Goal: Information Seeking & Learning: Learn about a topic

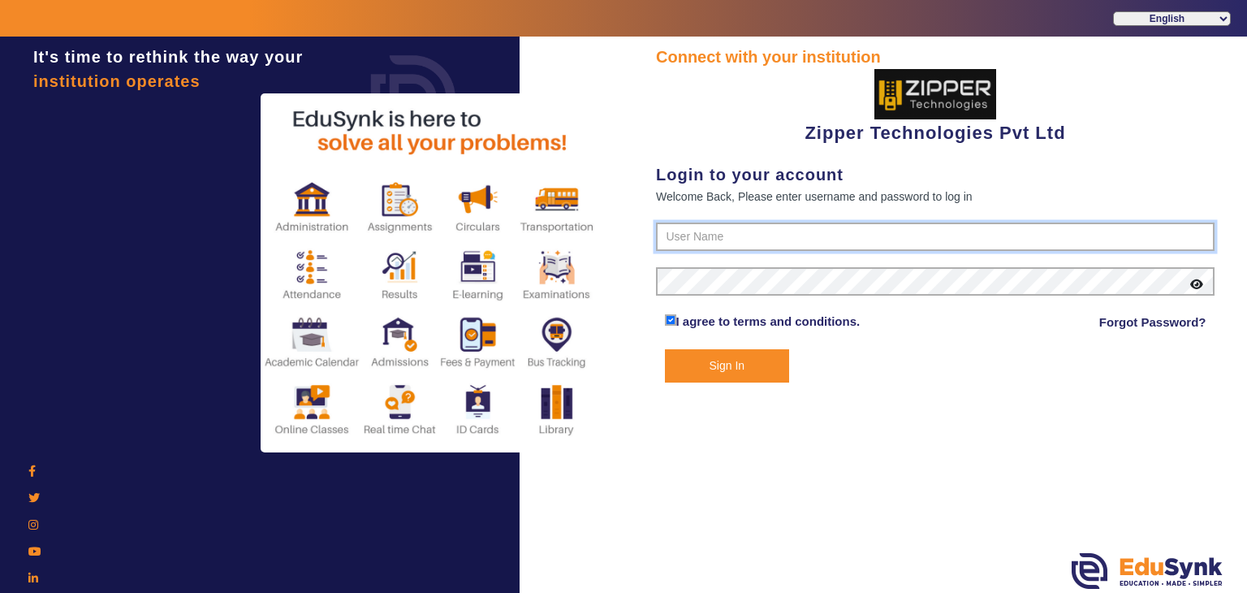
type input "1008790000"
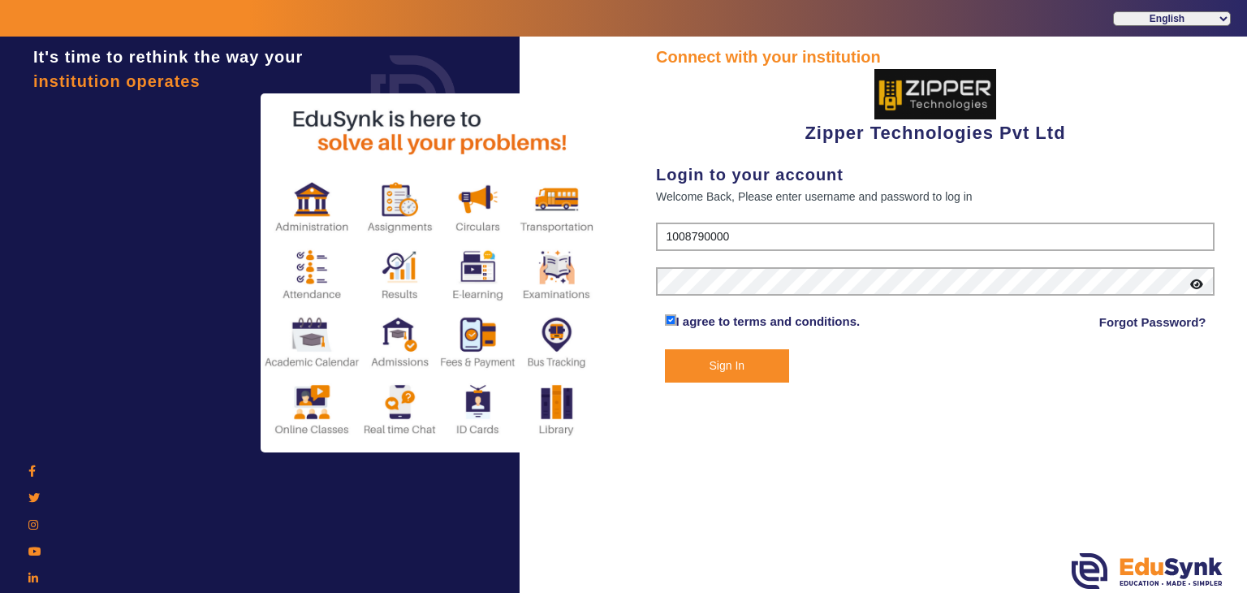
click at [716, 352] on button "Sign In" at bounding box center [727, 365] width 125 height 33
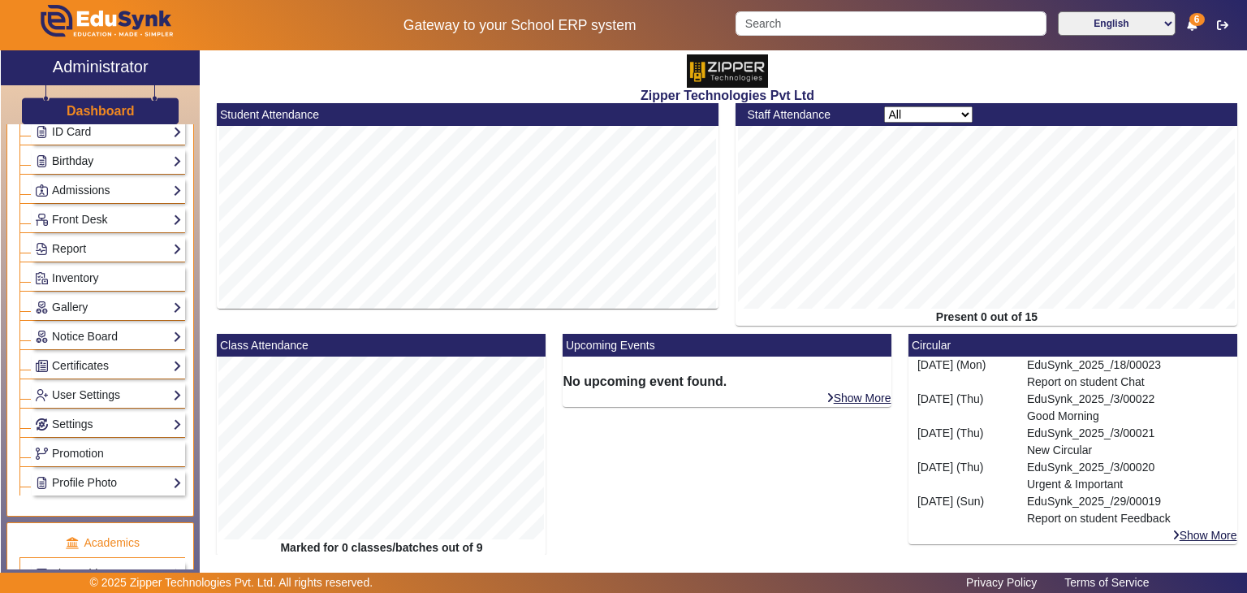
scroll to position [221, 0]
click at [77, 332] on link "Notice Board" at bounding box center [108, 336] width 147 height 19
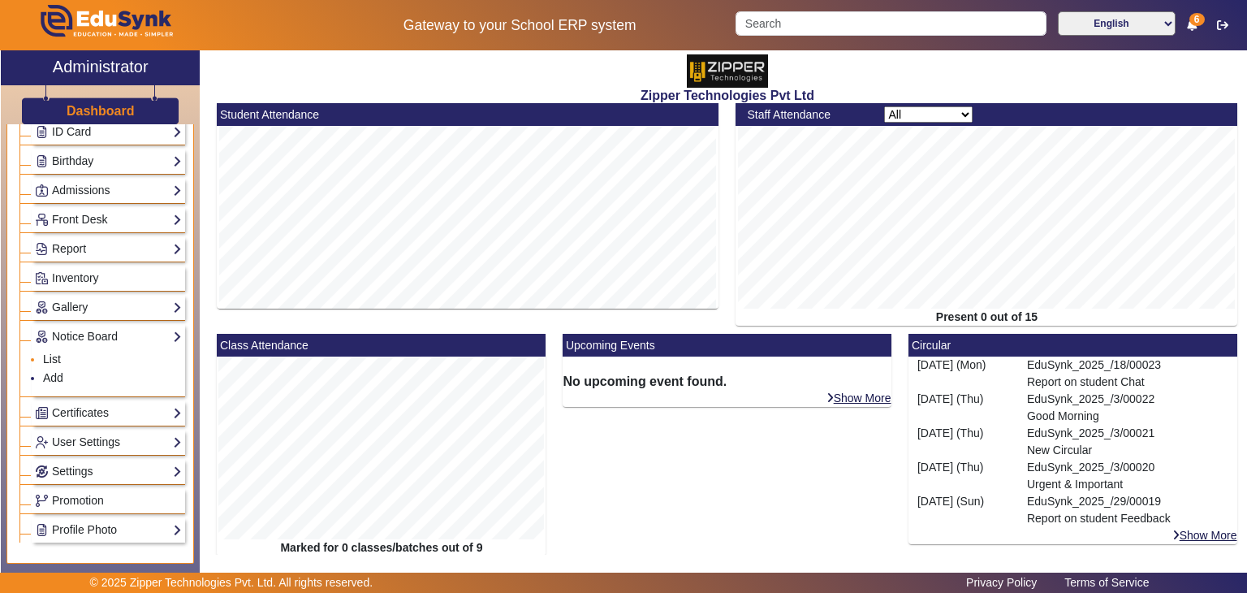
click at [52, 356] on link "List" at bounding box center [52, 358] width 18 height 13
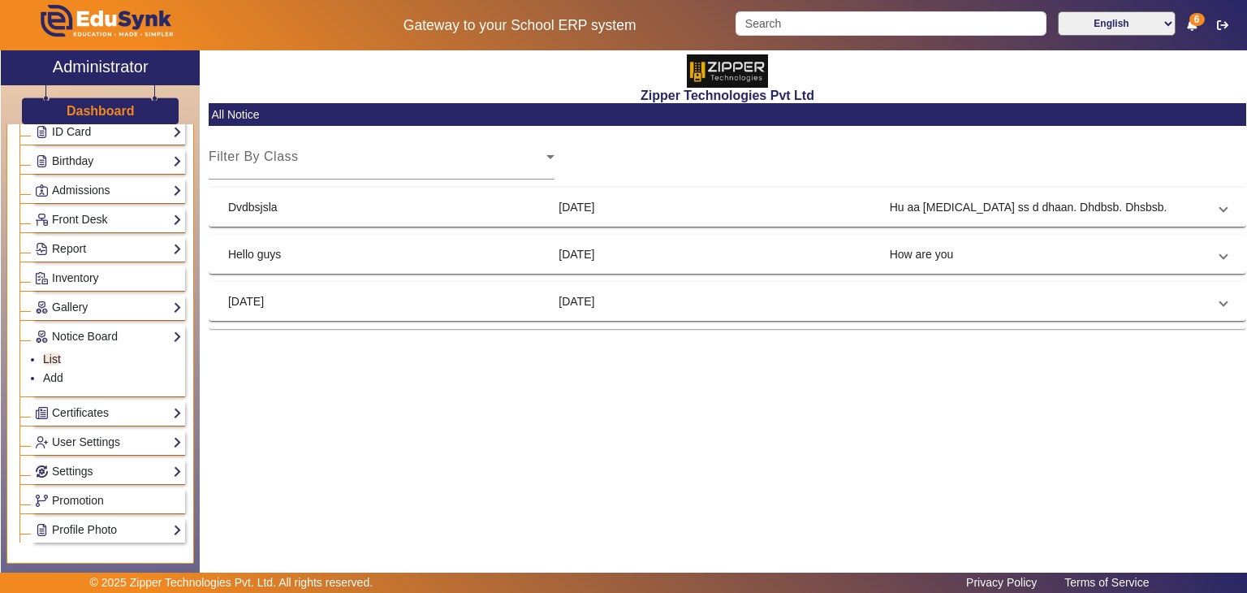
click at [326, 196] on mat-expansion-panel-header "Dvdbsjsla 3 Sept 2025 Hu aa bss ss d dhaan. Dhdbsb. Dhsbsb." at bounding box center [727, 206] width 1037 height 39
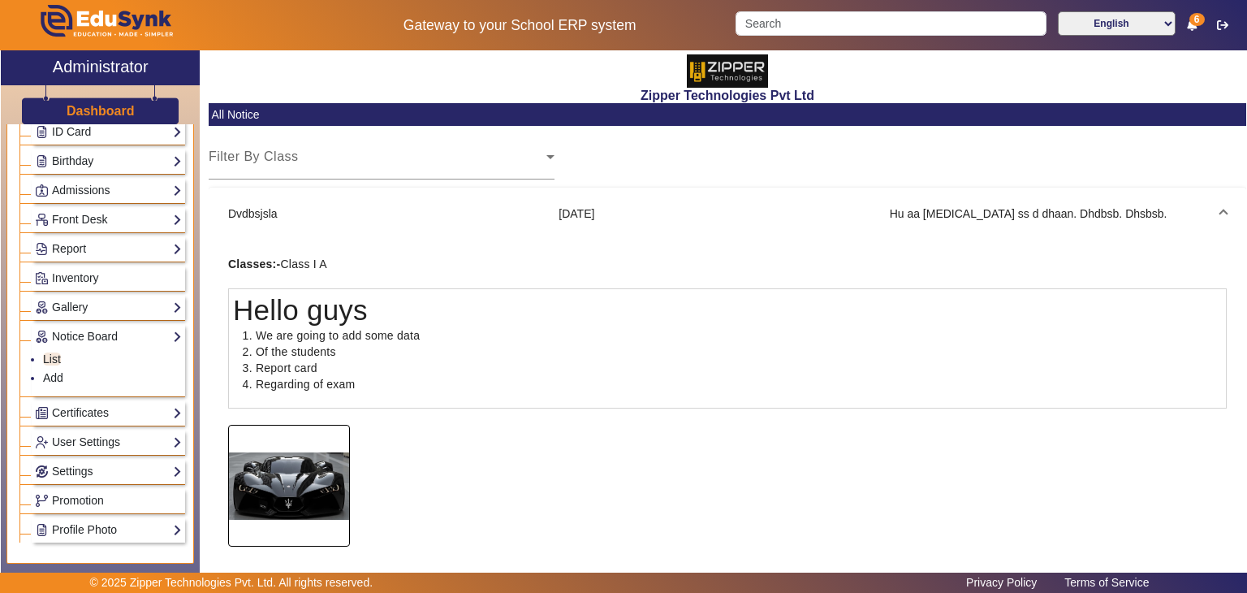
click at [380, 221] on mat-panel-title "Dvdbsjsla" at bounding box center [386, 213] width 317 height 17
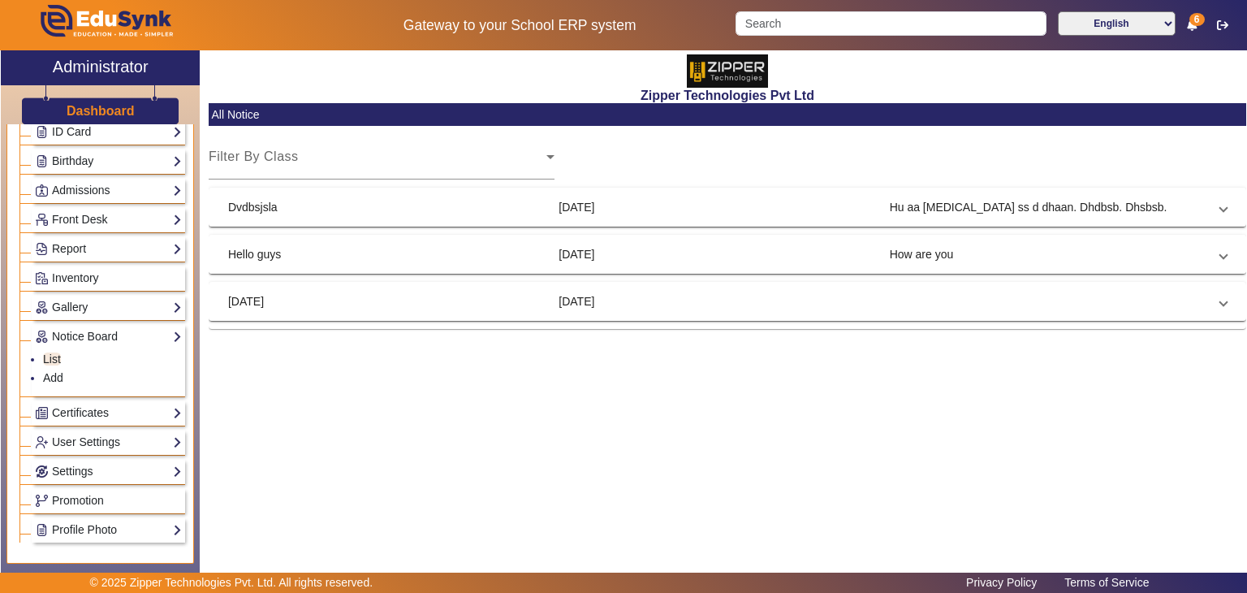
click at [373, 273] on mat-expansion-panel-header "Hello guys 2 Sept 2025 How are you" at bounding box center [727, 254] width 1037 height 39
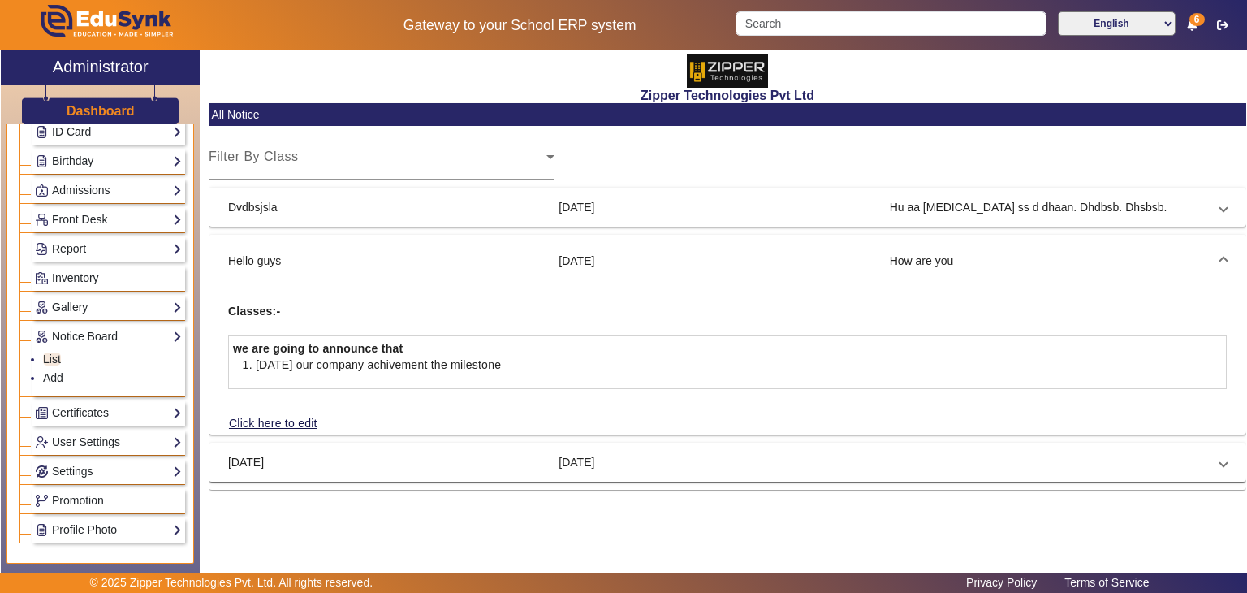
click at [373, 273] on mat-expansion-panel-header "Hello guys 2 Sept 2025 How are you" at bounding box center [727, 261] width 1037 height 52
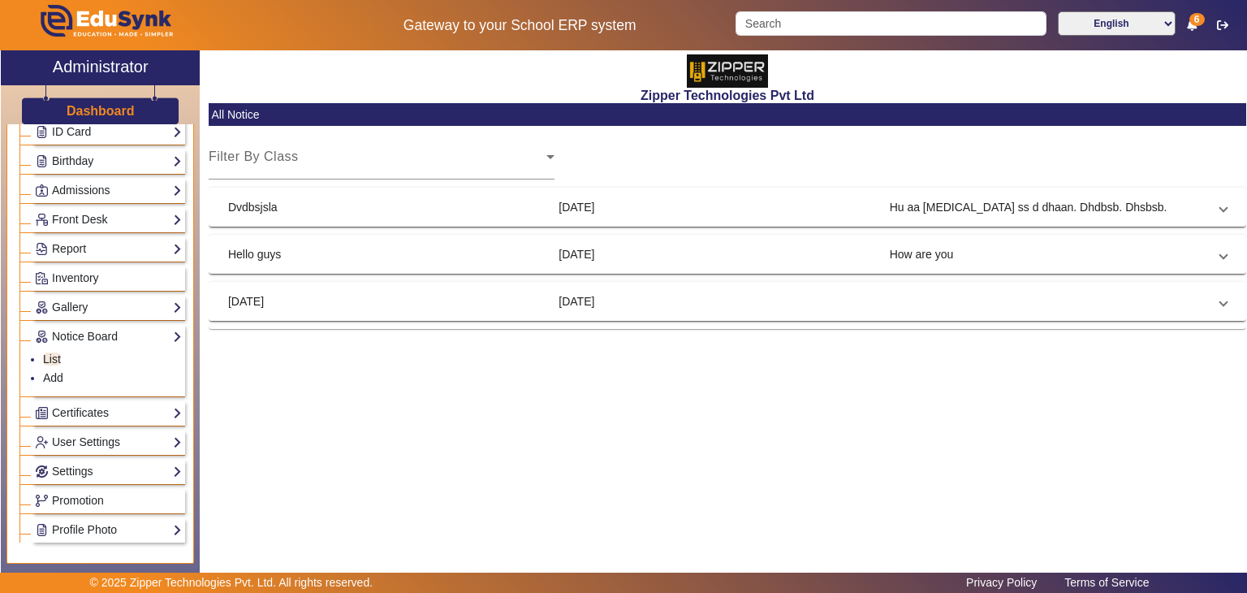
click at [353, 319] on mat-expansion-panel-header "Guru Purnima 10 Jul 2025" at bounding box center [727, 301] width 1037 height 39
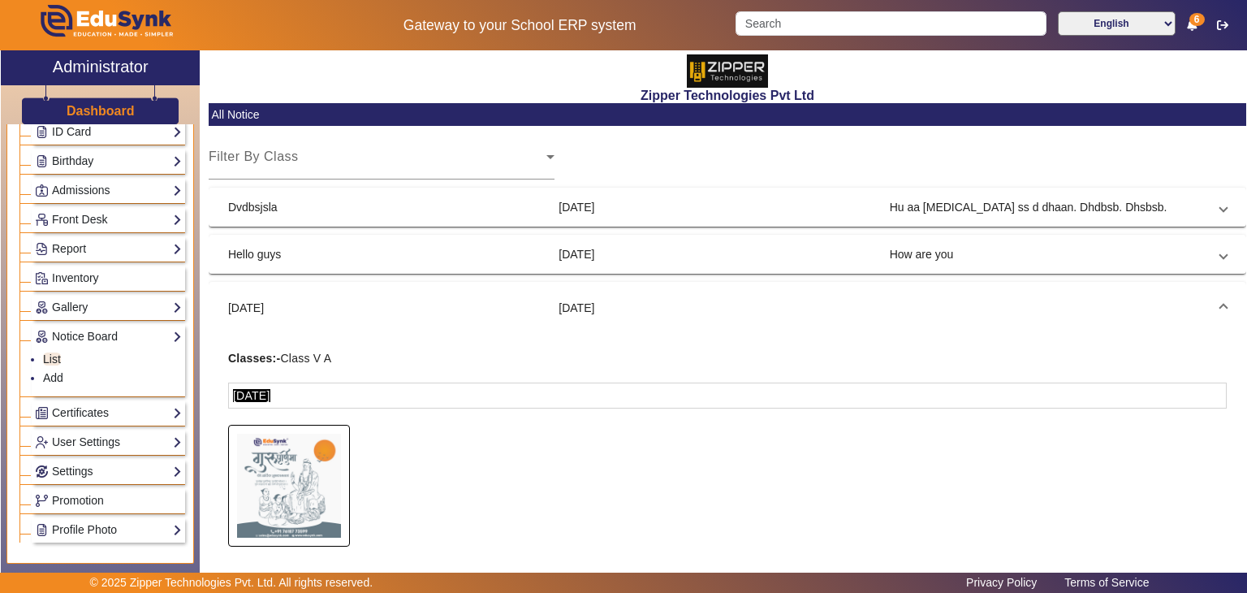
click at [286, 488] on img at bounding box center [289, 485] width 120 height 104
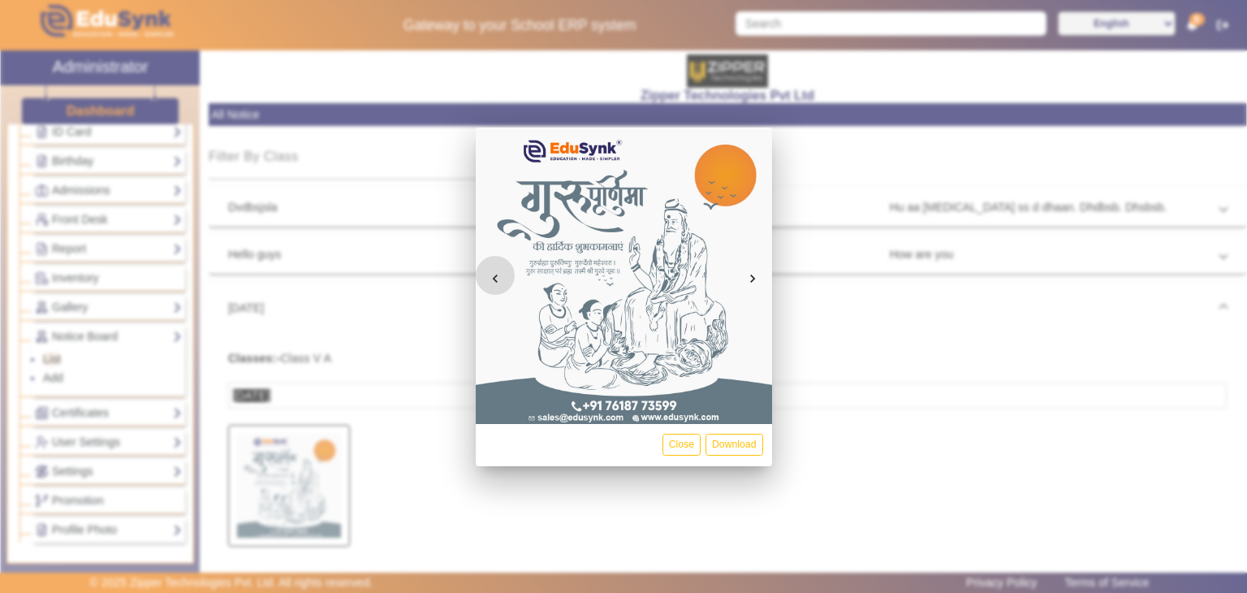
click at [399, 390] on div at bounding box center [623, 296] width 1247 height 593
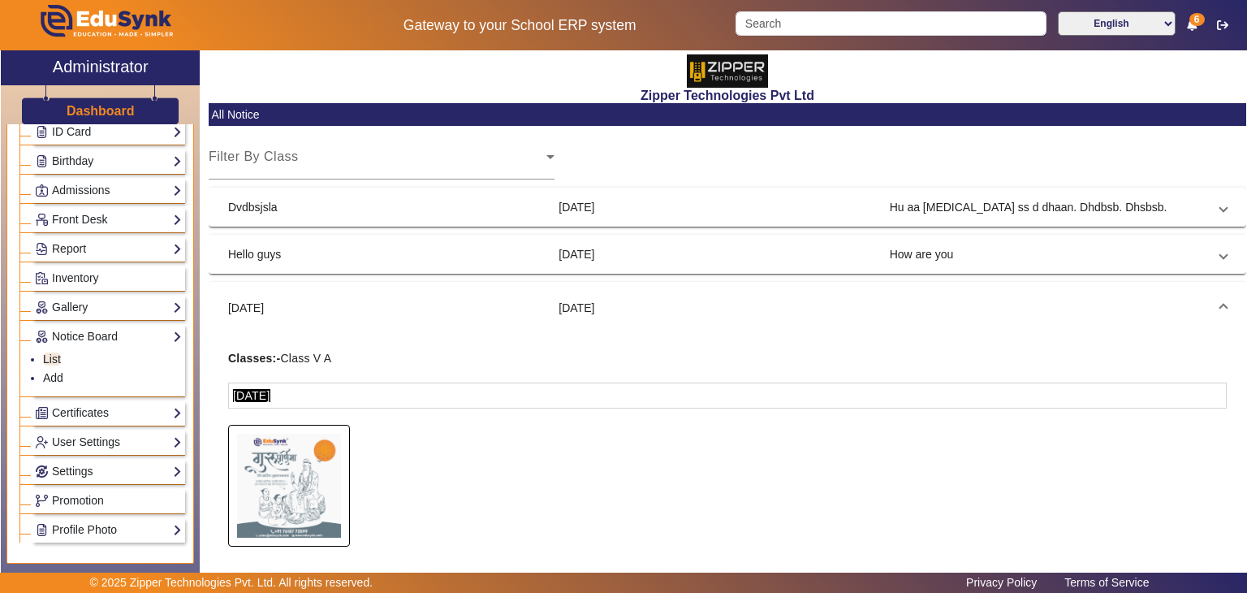
click at [326, 262] on mat-panel-title "Hello guys" at bounding box center [386, 254] width 317 height 17
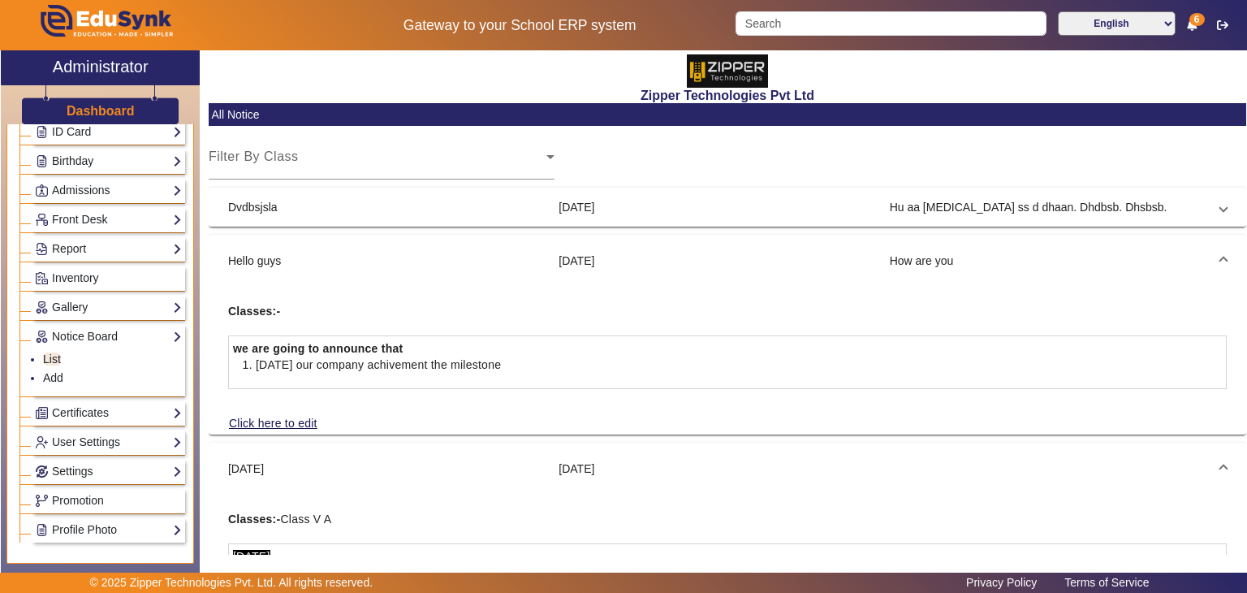
click at [386, 222] on mat-expansion-panel-header "Dvdbsjsla 3 Sept 2025 Hu aa bss ss d dhaan. Dhdbsb. Dhsbsb." at bounding box center [727, 206] width 1037 height 39
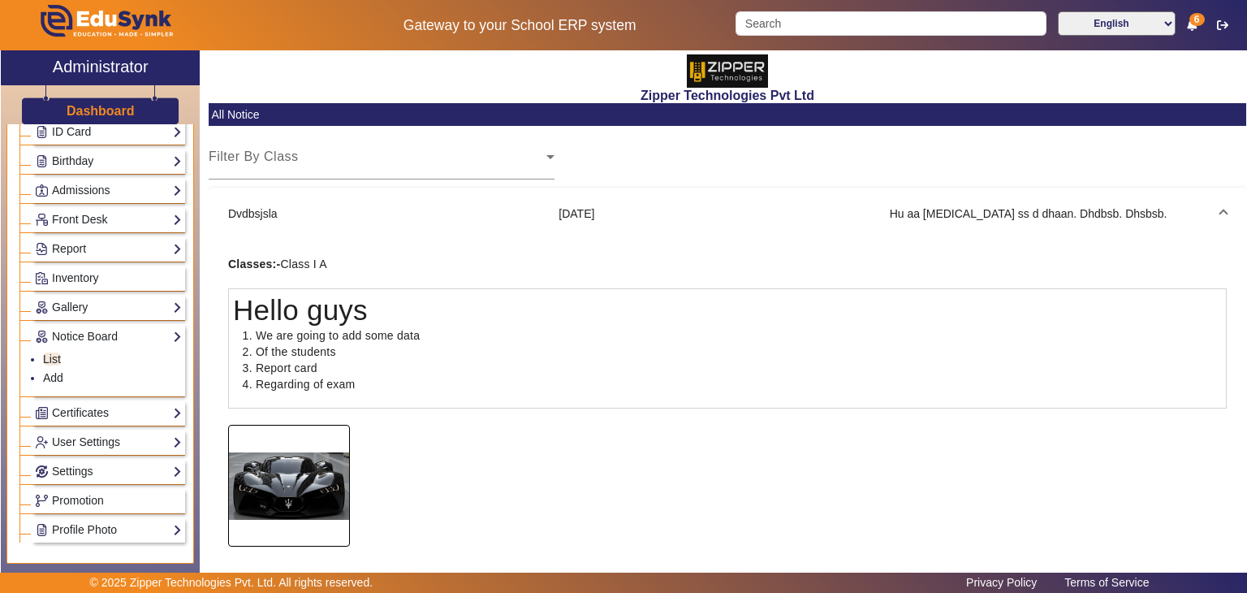
click at [310, 463] on img at bounding box center [289, 485] width 120 height 104
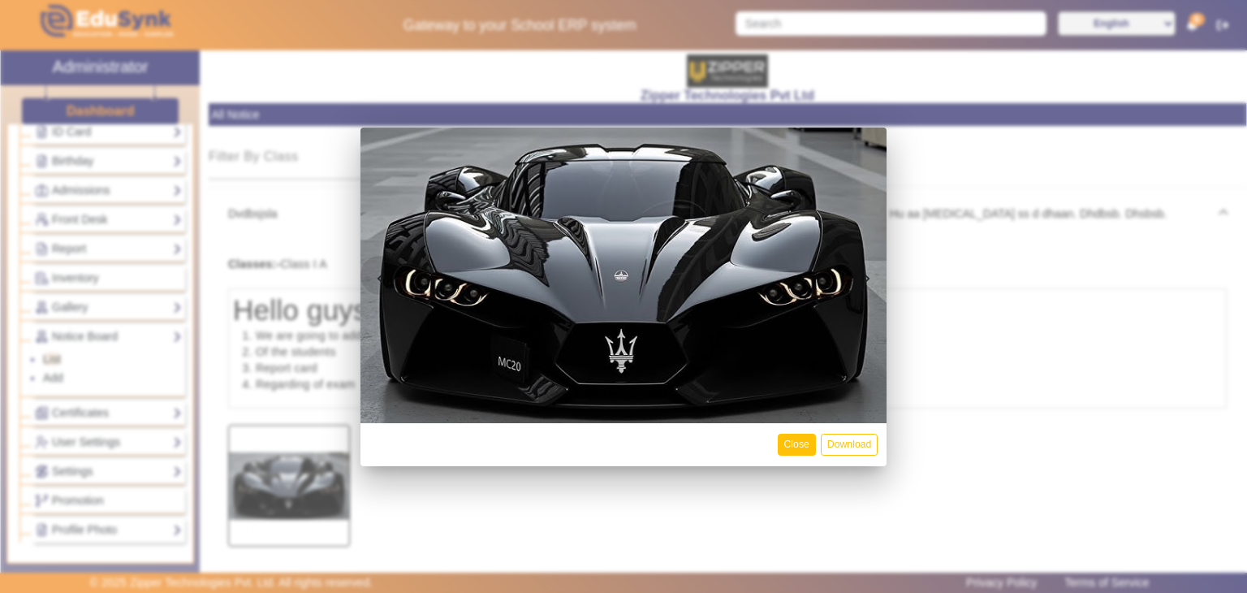
click at [791, 443] on button "Close" at bounding box center [797, 444] width 38 height 22
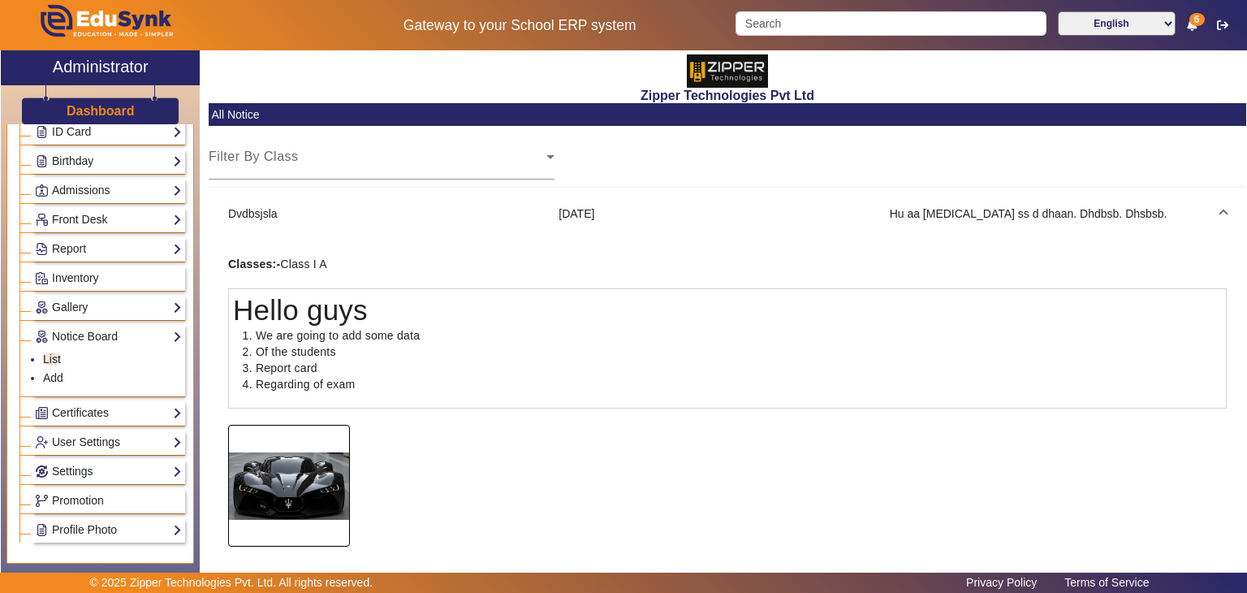
click at [300, 433] on img at bounding box center [289, 485] width 120 height 104
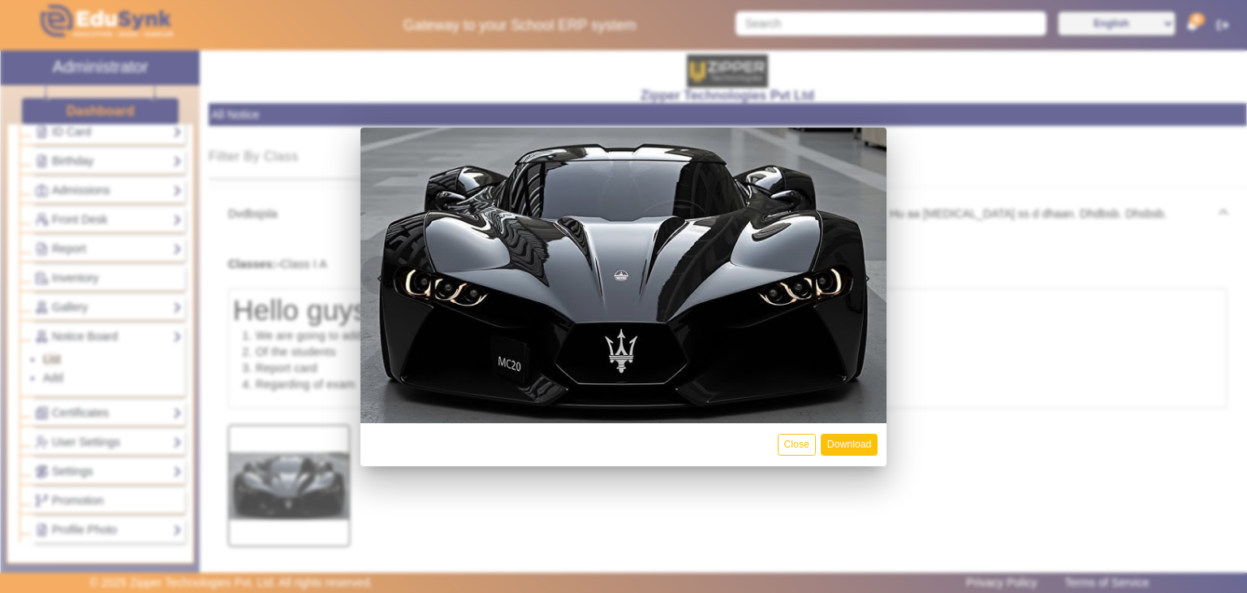
click at [847, 433] on button "Download" at bounding box center [849, 444] width 57 height 22
click at [187, 452] on div at bounding box center [623, 296] width 1247 height 593
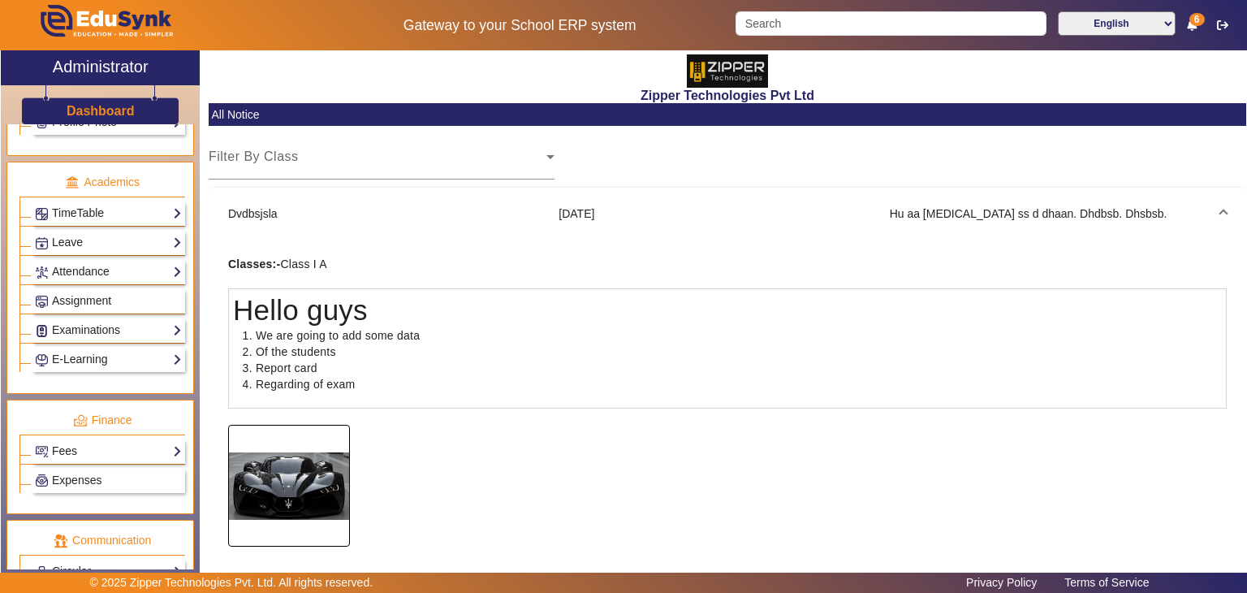
scroll to position [630, 0]
click at [97, 325] on link "Examinations" at bounding box center [108, 328] width 147 height 19
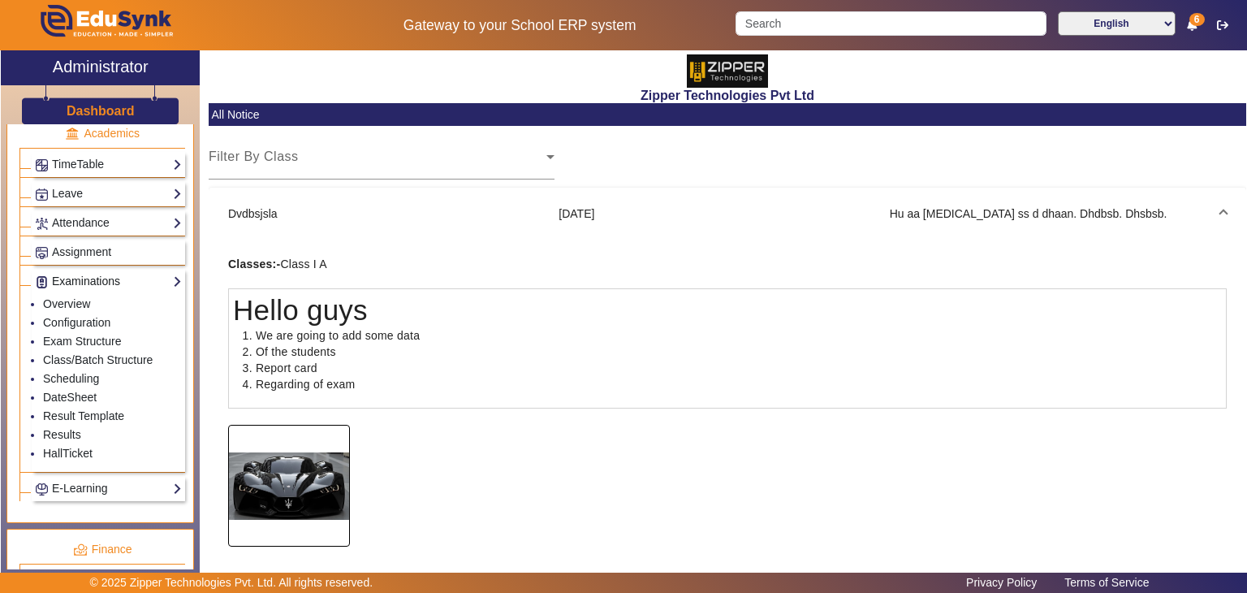
scroll to position [583, 0]
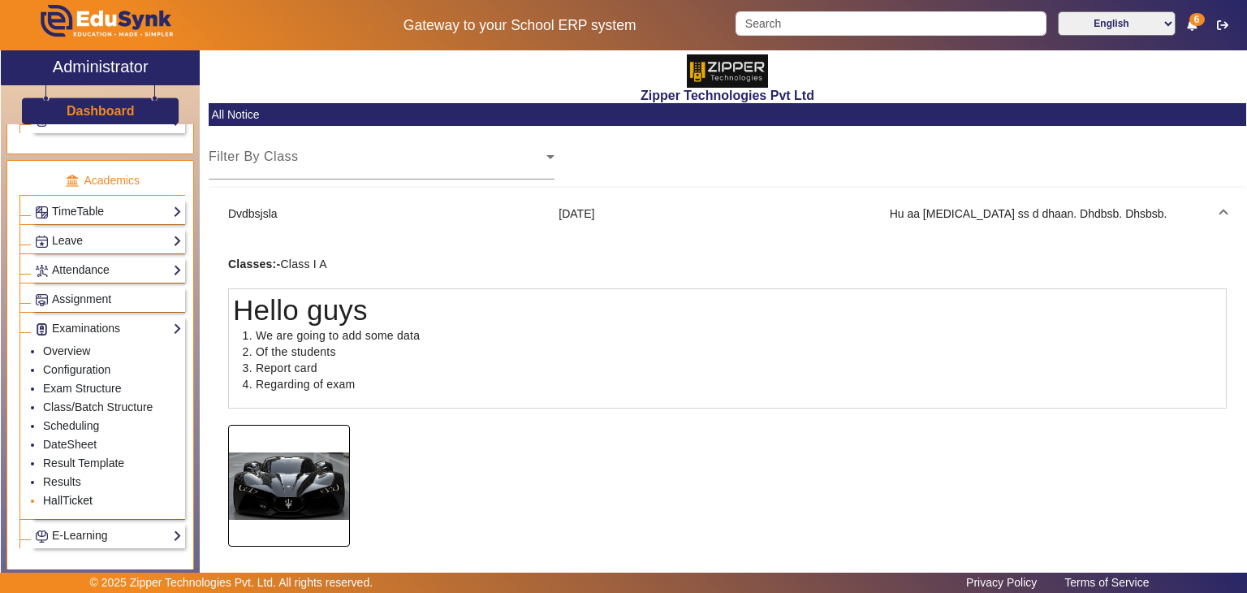
click at [75, 495] on link "HallTicket" at bounding box center [68, 499] width 50 height 13
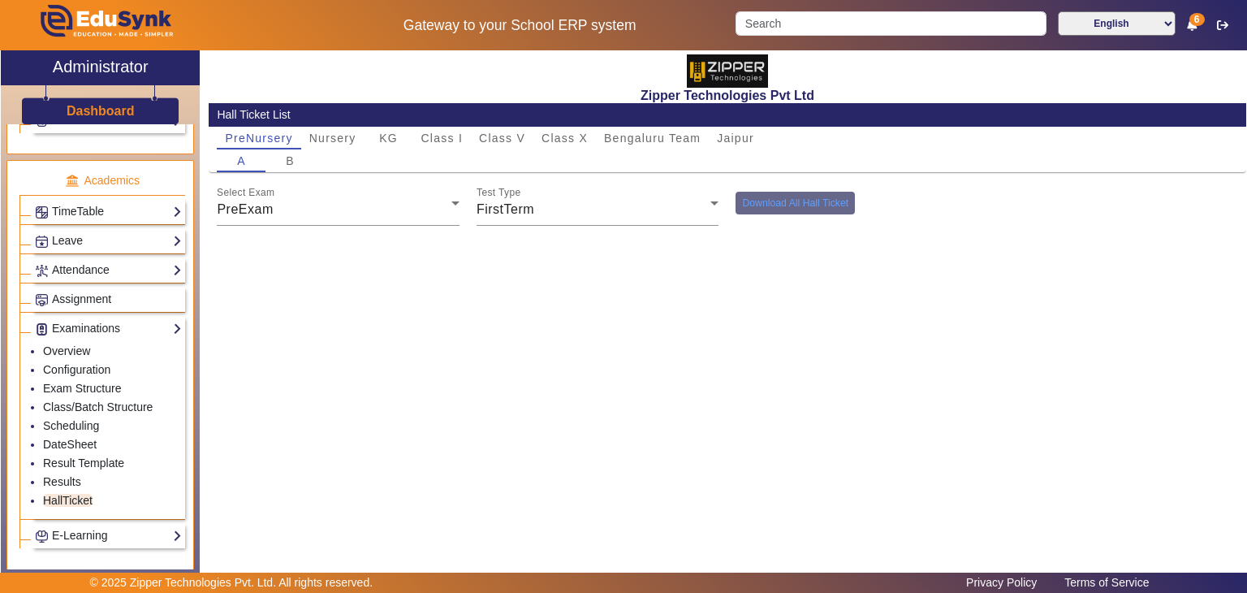
click at [493, 150] on div "A B" at bounding box center [727, 160] width 1020 height 23
click at [500, 140] on span "Class V" at bounding box center [502, 137] width 46 height 11
click at [577, 144] on span "Class X" at bounding box center [564, 137] width 46 height 11
click at [631, 134] on span "Bengaluru Team" at bounding box center [652, 137] width 97 height 11
click at [459, 210] on div "Select Exam PreExam" at bounding box center [339, 202] width 260 height 45
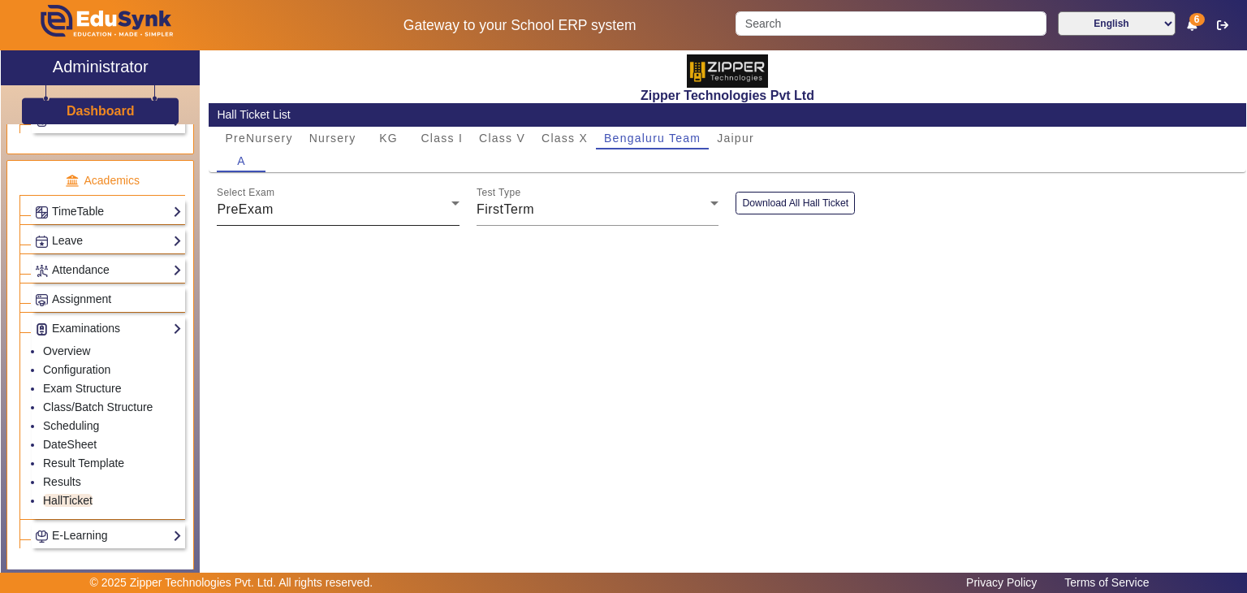
click at [448, 210] on icon at bounding box center [455, 202] width 19 height 19
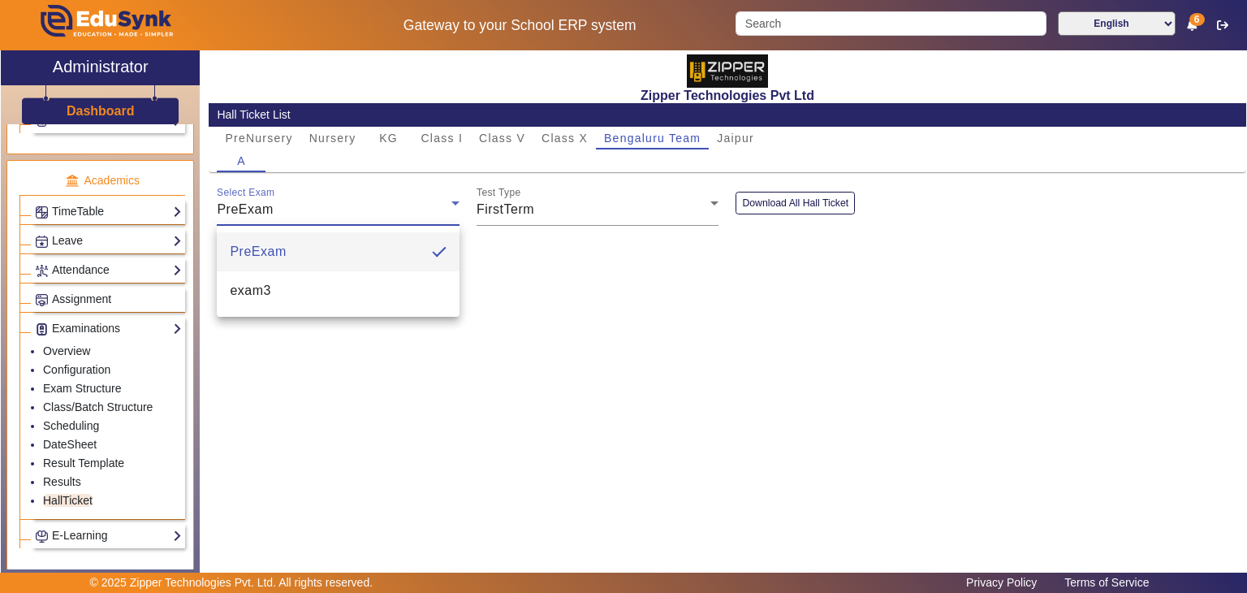
click at [662, 312] on div at bounding box center [623, 296] width 1247 height 593
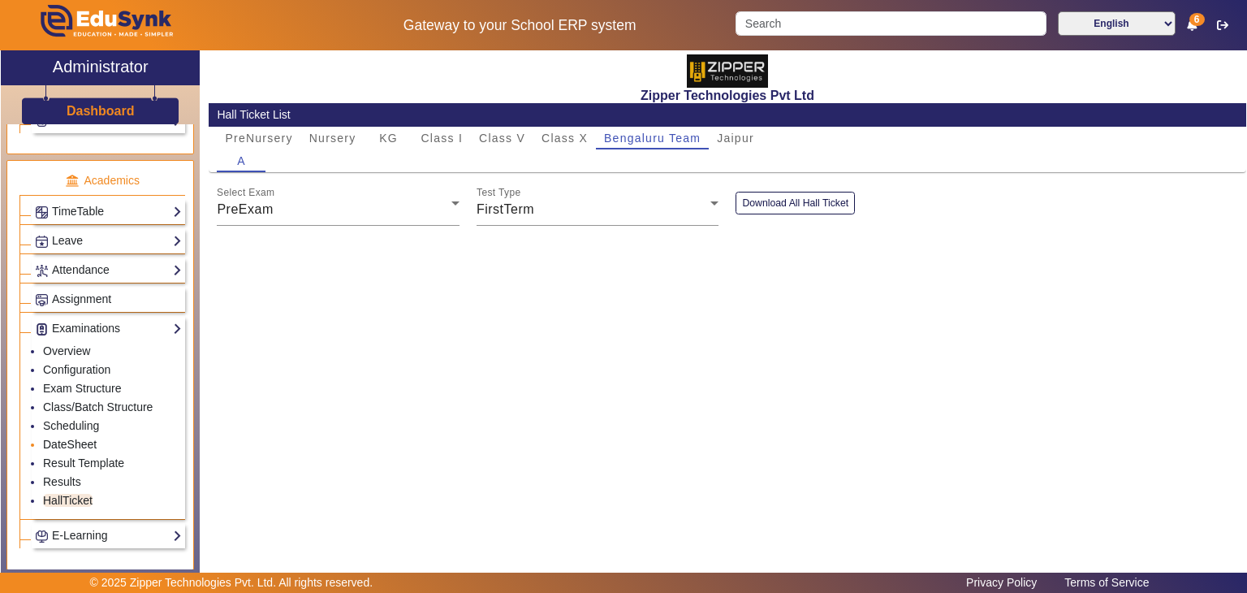
click at [81, 437] on link "DateSheet" at bounding box center [70, 443] width 54 height 13
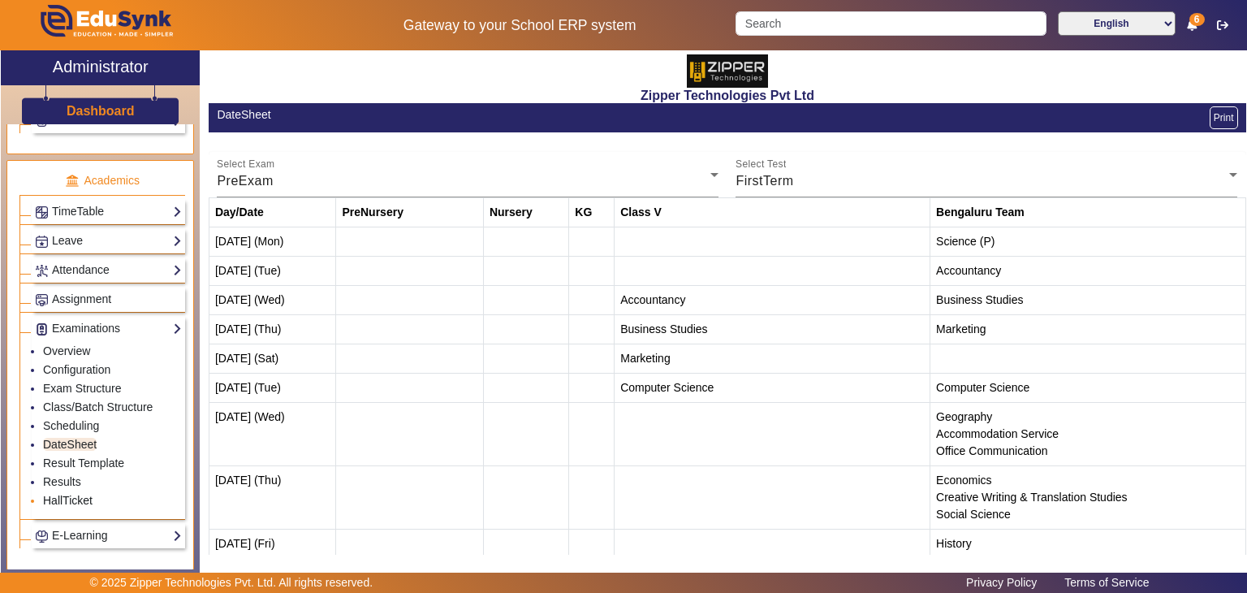
click at [66, 493] on link "HallTicket" at bounding box center [68, 499] width 50 height 13
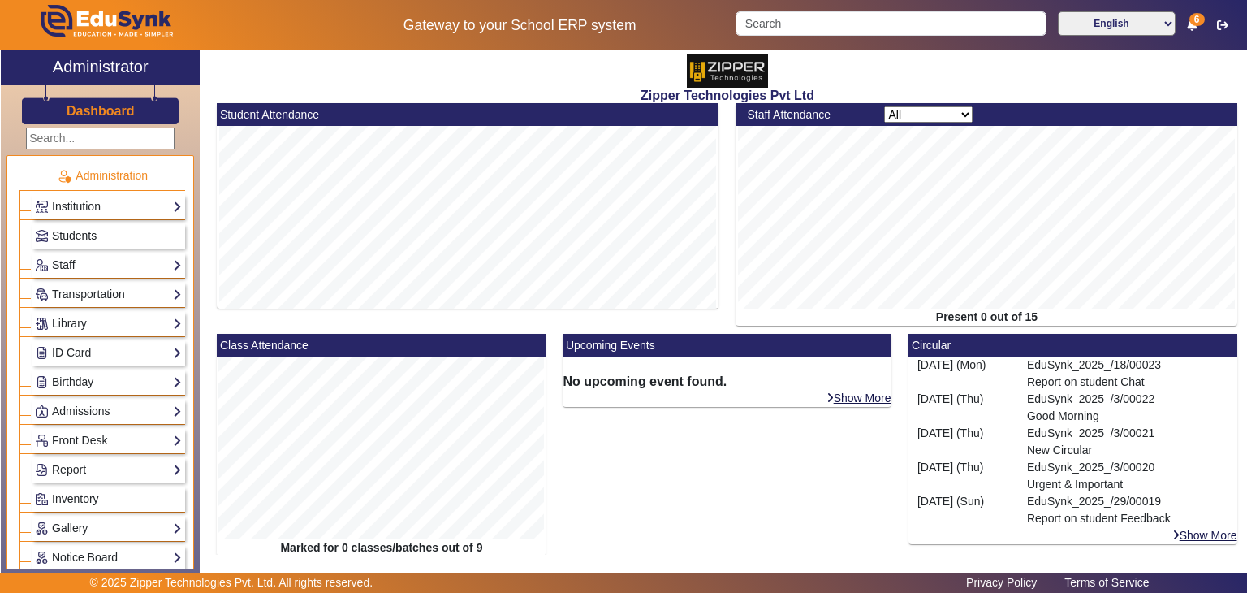
click at [99, 226] on link "Students" at bounding box center [108, 235] width 147 height 19
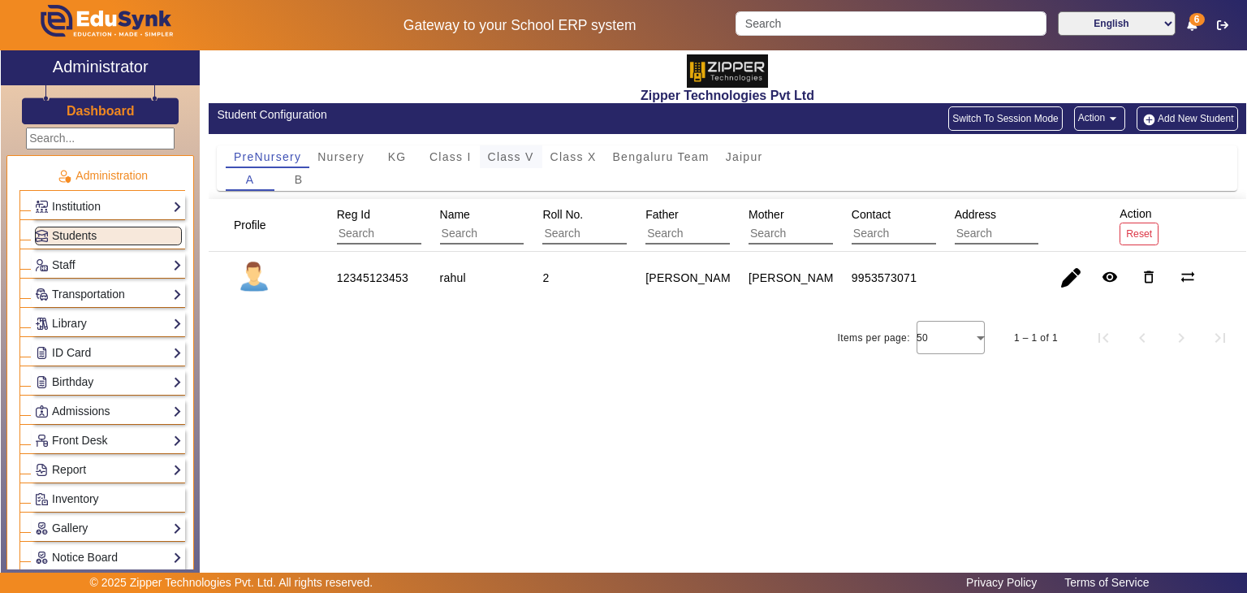
click at [529, 147] on span "Class V" at bounding box center [511, 156] width 46 height 23
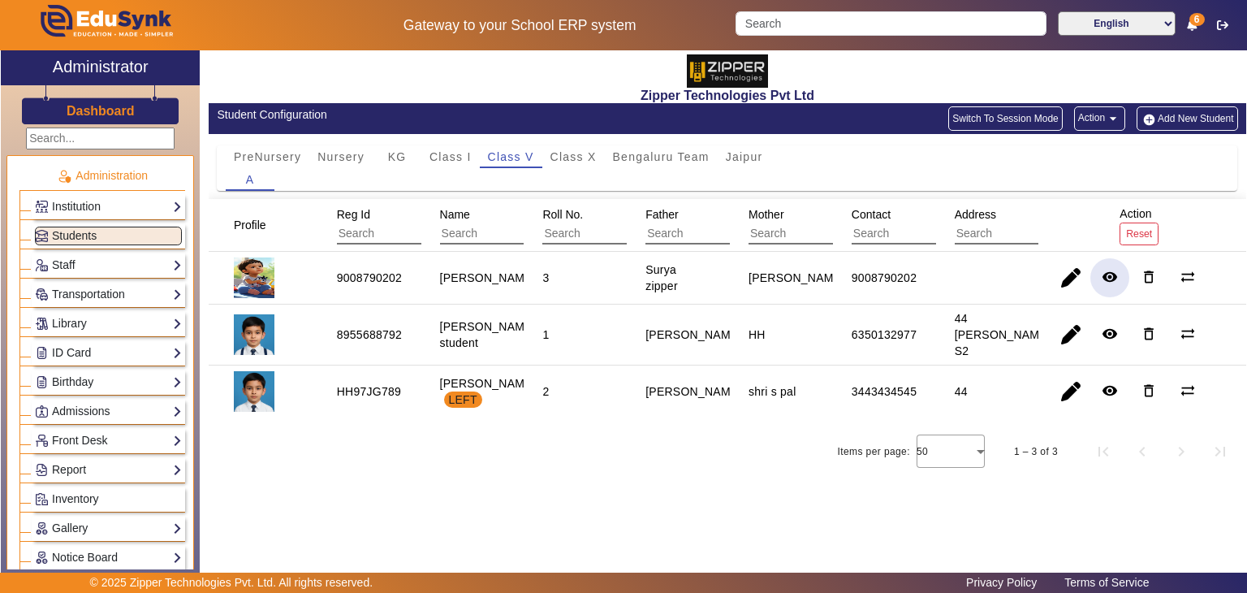
click at [1113, 274] on mat-icon "remove_red_eye" at bounding box center [1109, 277] width 16 height 16
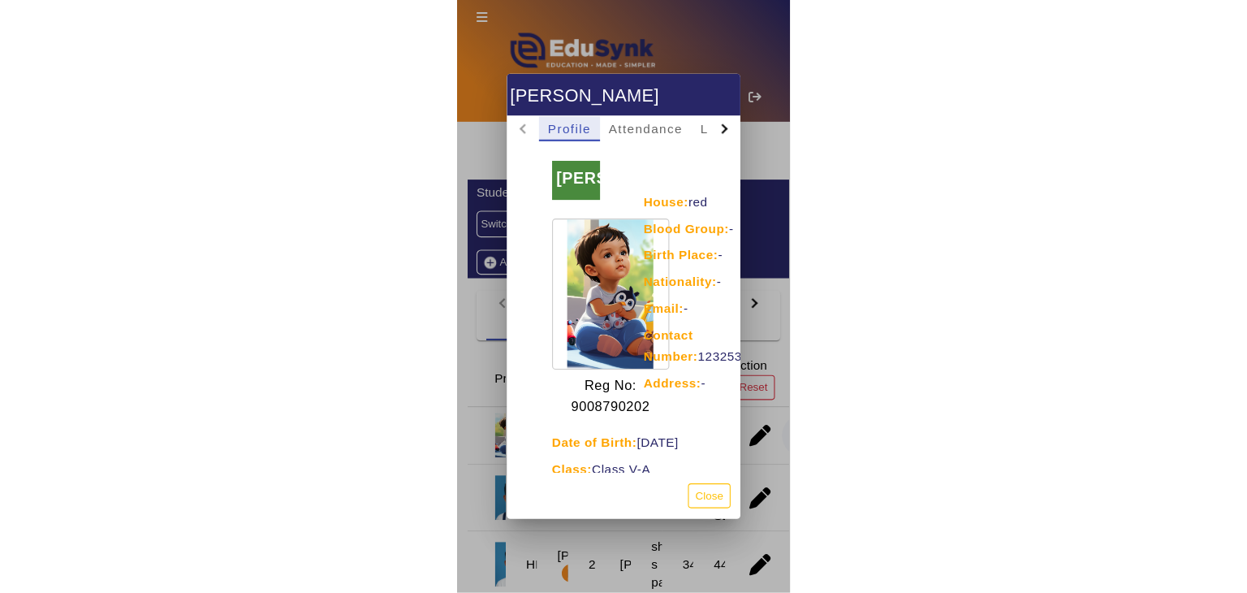
scroll to position [11, 0]
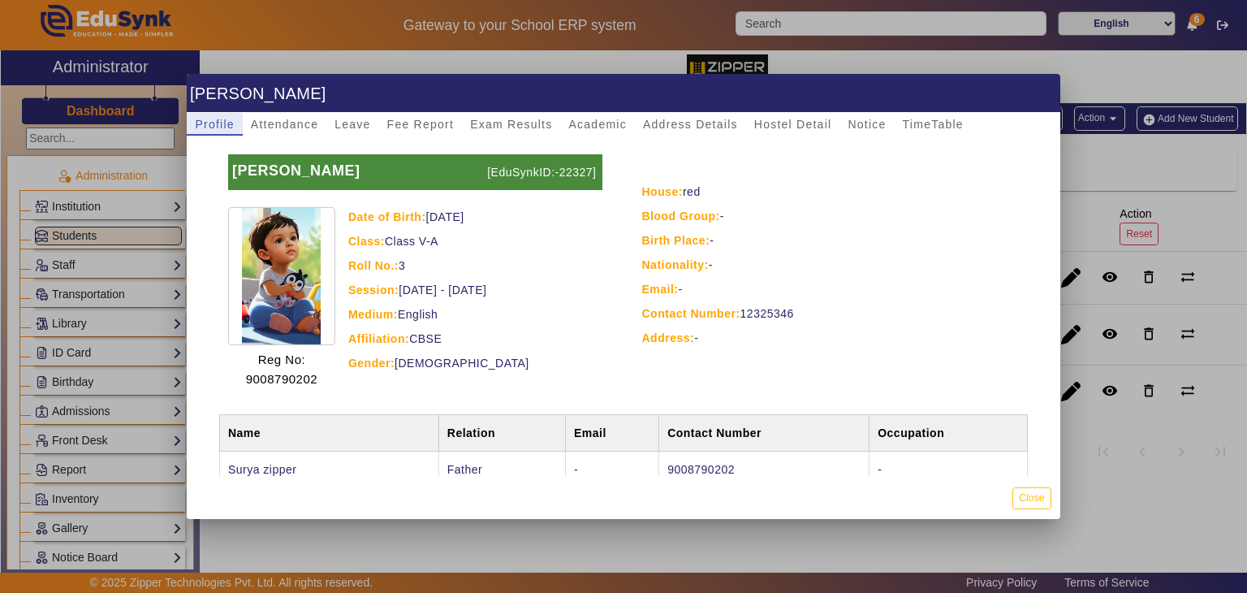
click at [1111, 191] on div at bounding box center [623, 296] width 1247 height 593
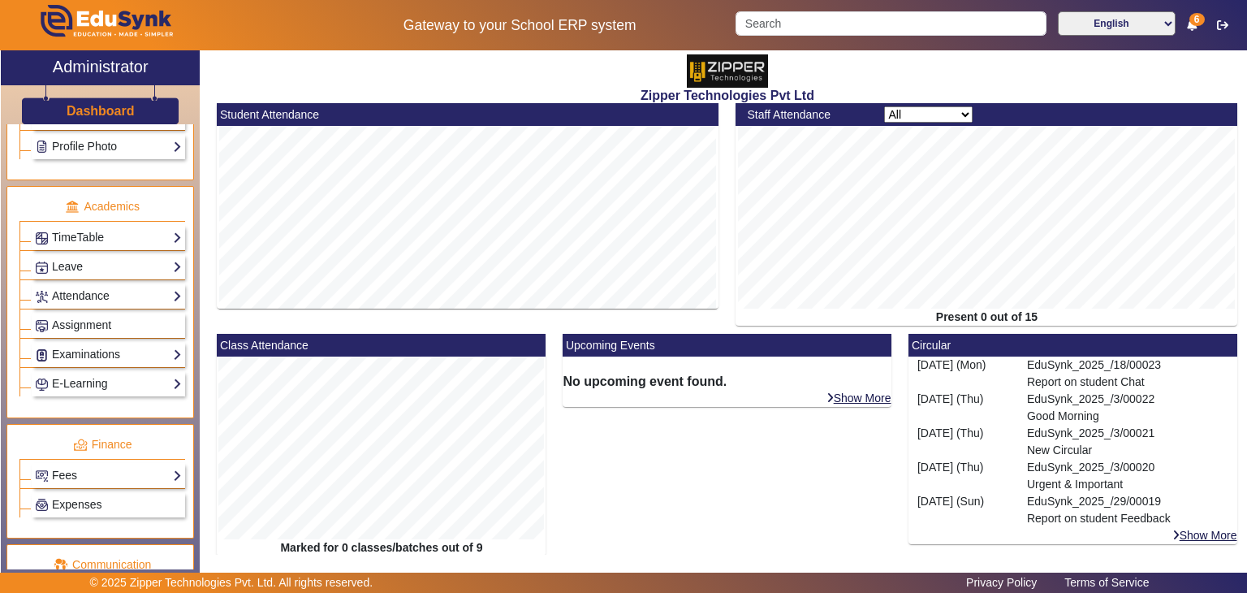
scroll to position [537, 0]
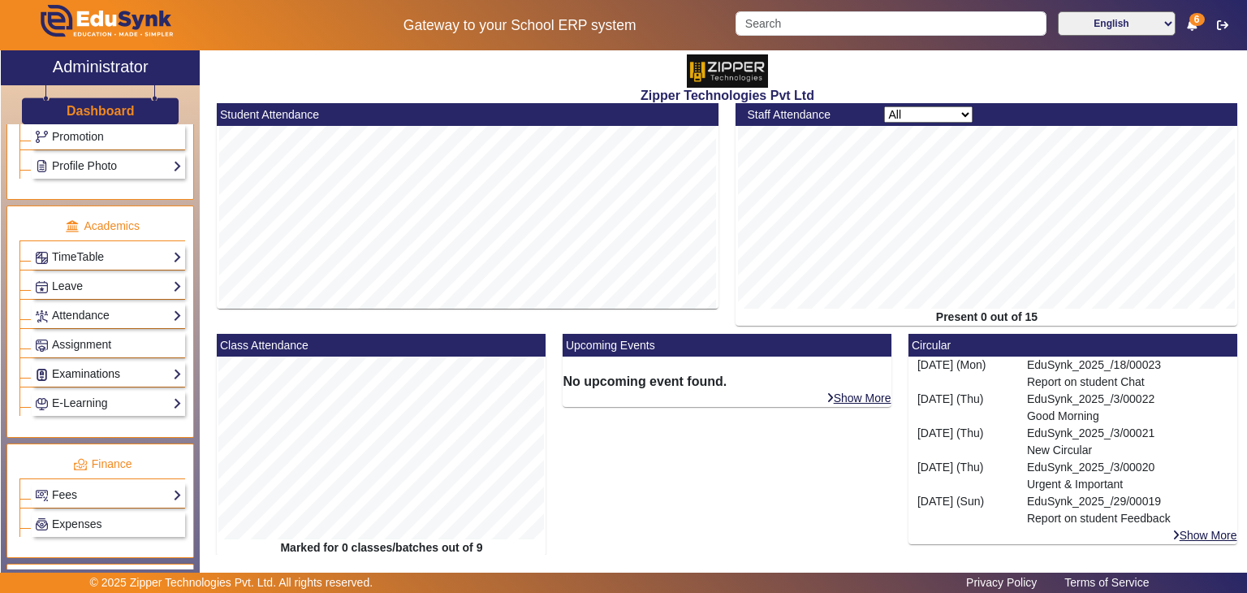
click at [97, 364] on link "Examinations" at bounding box center [108, 373] width 147 height 19
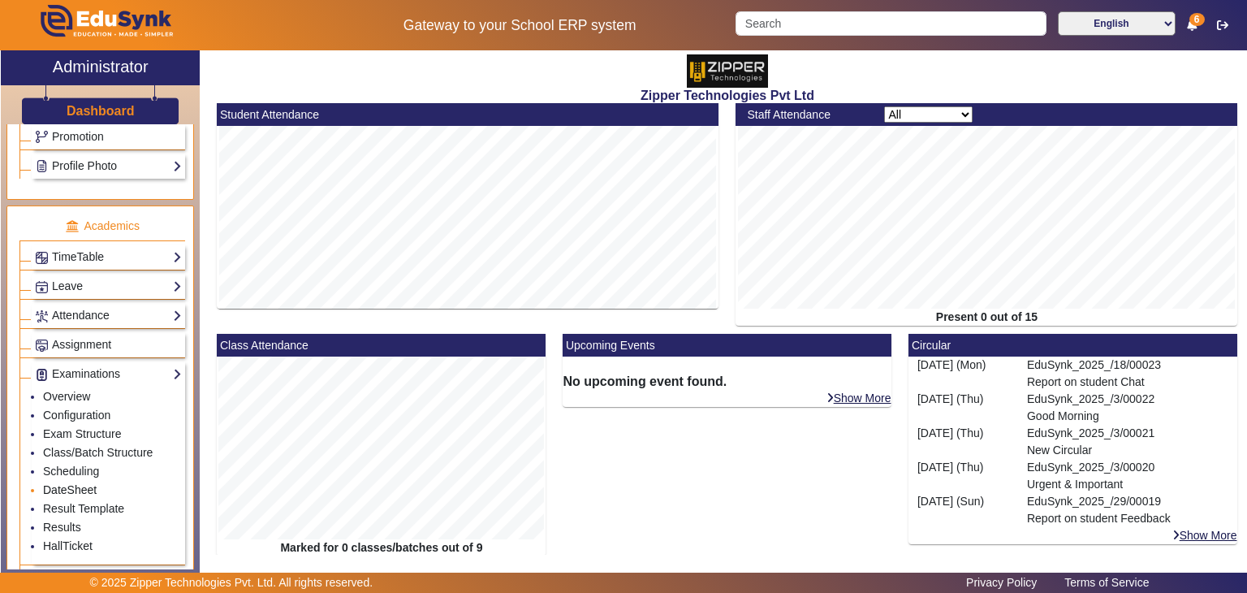
click at [67, 488] on link "DateSheet" at bounding box center [70, 489] width 54 height 13
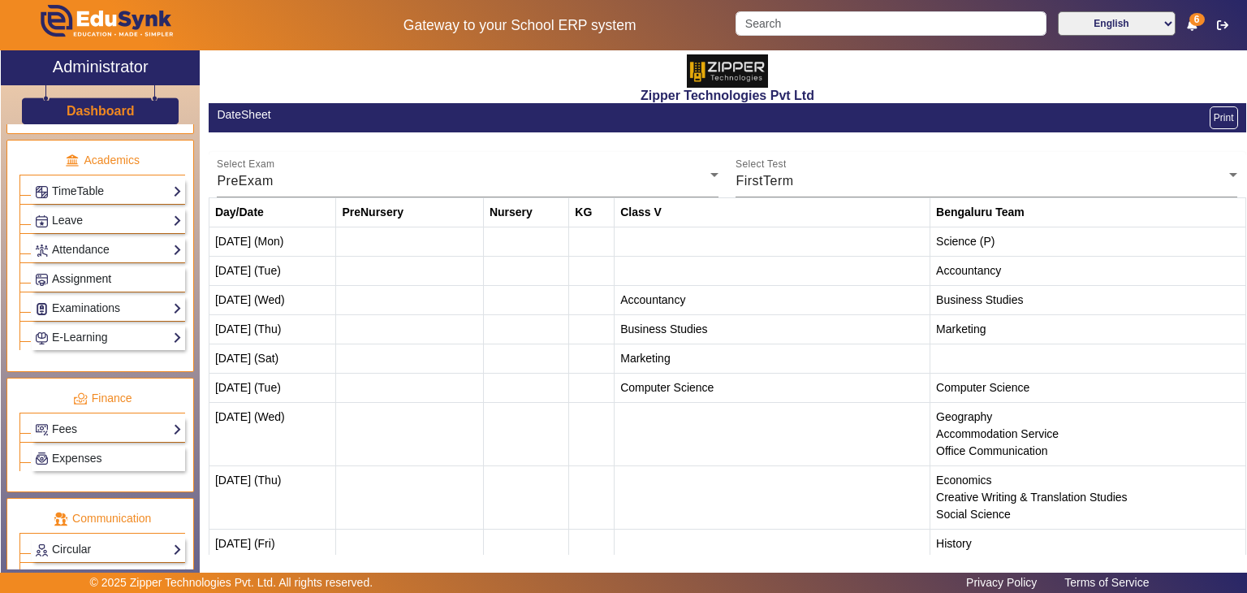
scroll to position [604, 0]
click at [81, 298] on link "Examinations" at bounding box center [108, 307] width 147 height 19
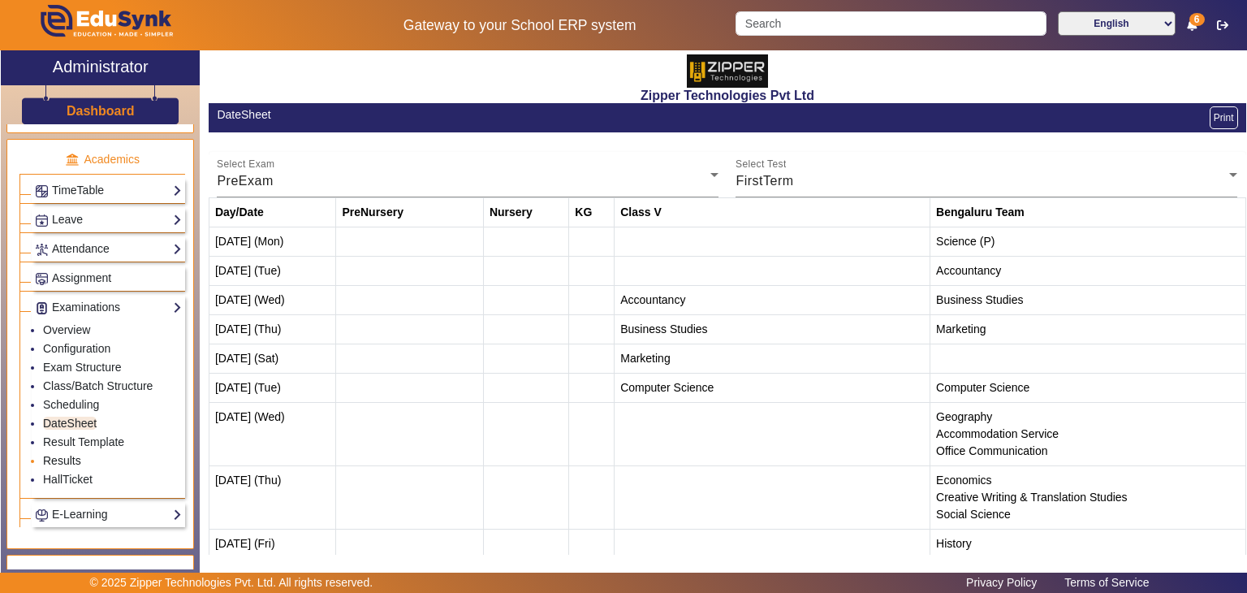
click at [58, 454] on link "Results" at bounding box center [62, 460] width 38 height 13
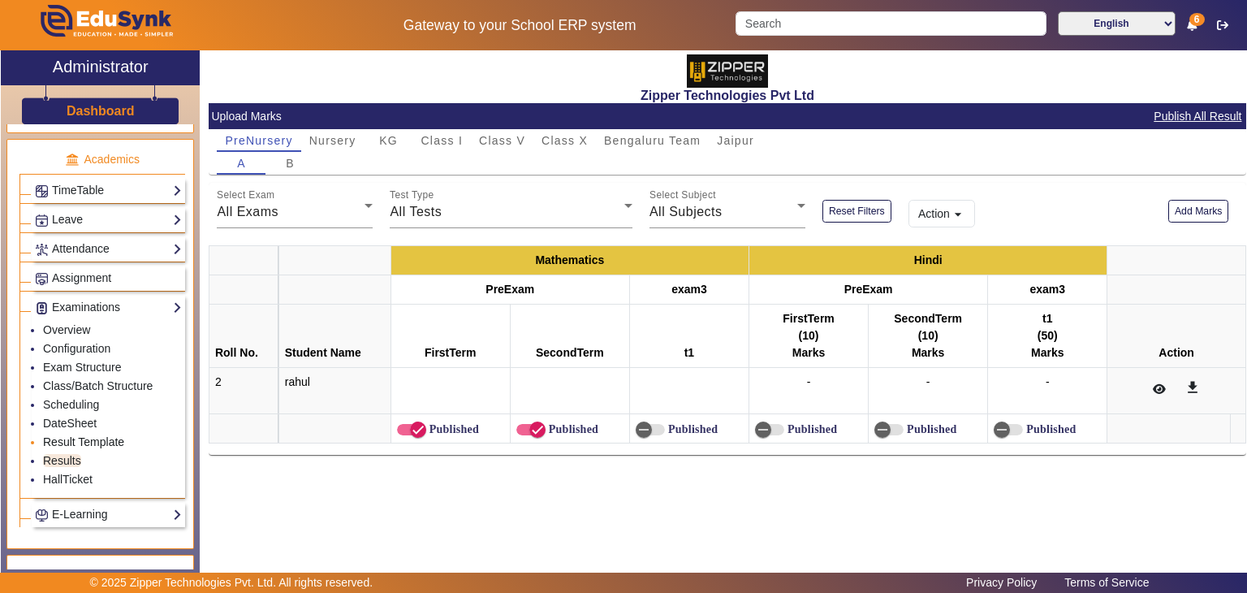
click at [101, 435] on link "Result Template" at bounding box center [83, 441] width 81 height 13
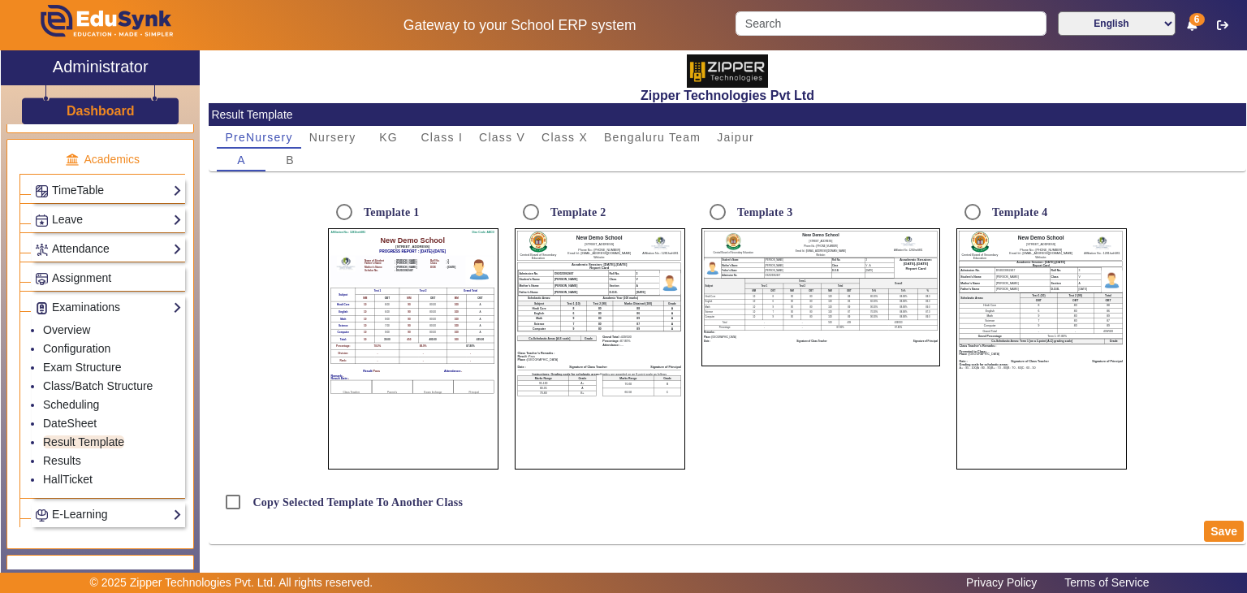
click at [400, 341] on td "450" at bounding box center [408, 339] width 19 height 7
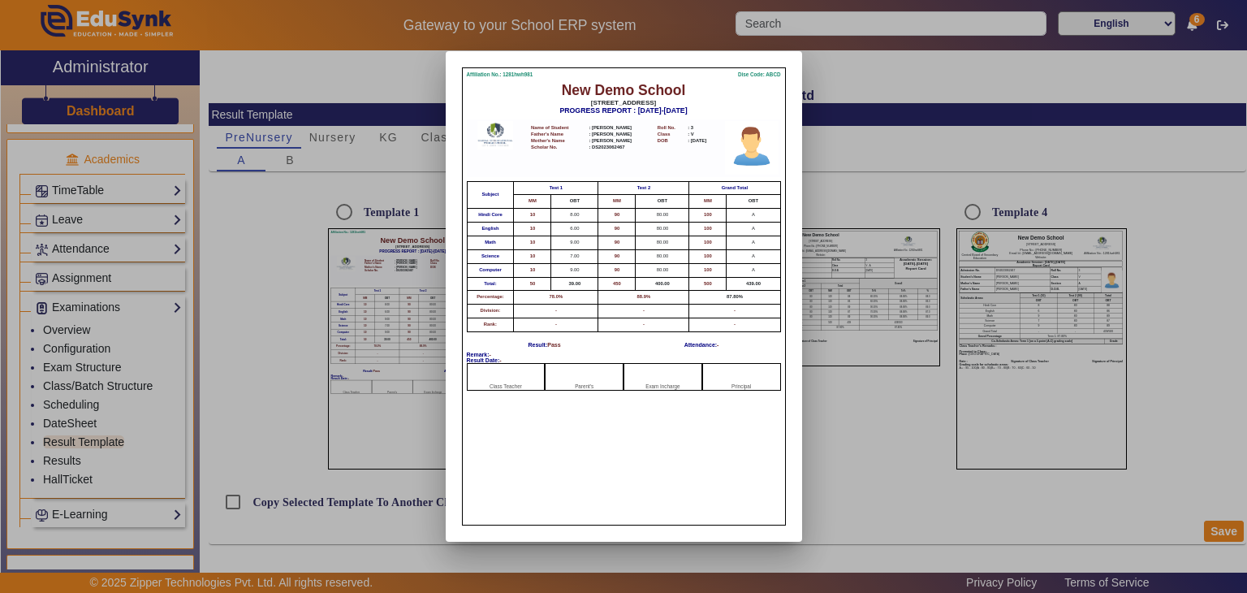
drag, startPoint x: 523, startPoint y: 99, endPoint x: 727, endPoint y: 99, distance: 204.5
click at [727, 99] on h6 "[STREET_ADDRESS]" at bounding box center [624, 103] width 314 height 8
copy h6 "[STREET_ADDRESS]"
